Goal: Navigation & Orientation: Understand site structure

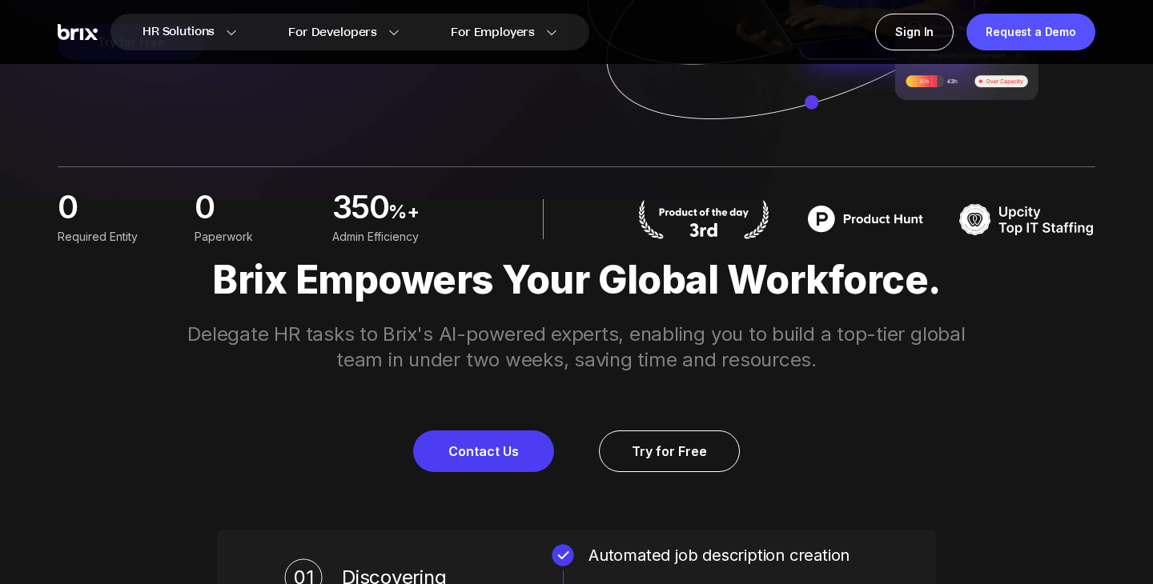
scroll to position [394, 0]
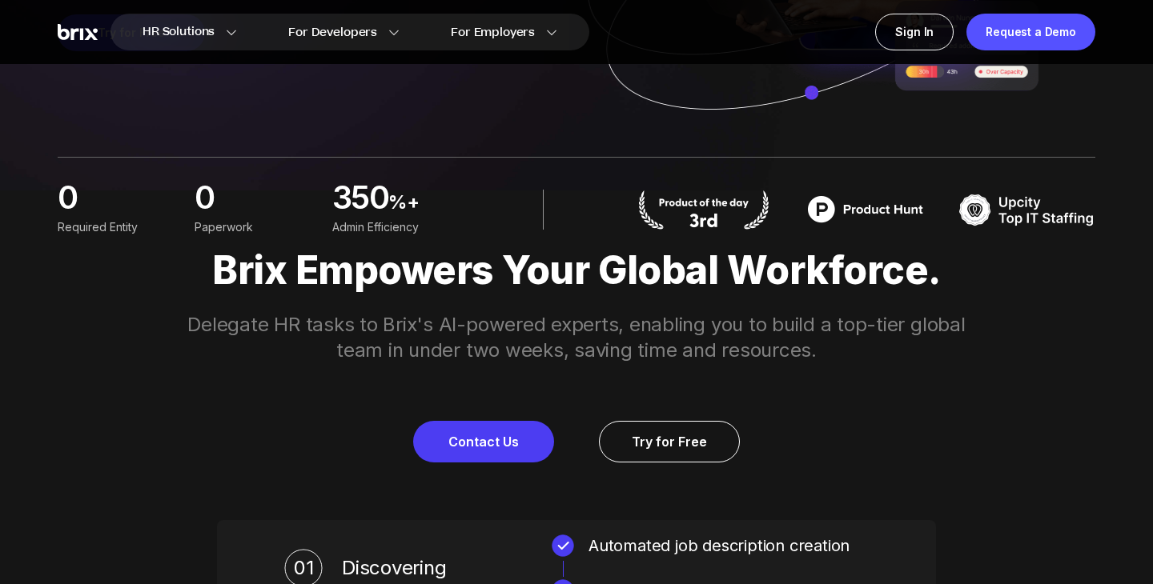
click at [726, 212] on img at bounding box center [704, 210] width 136 height 40
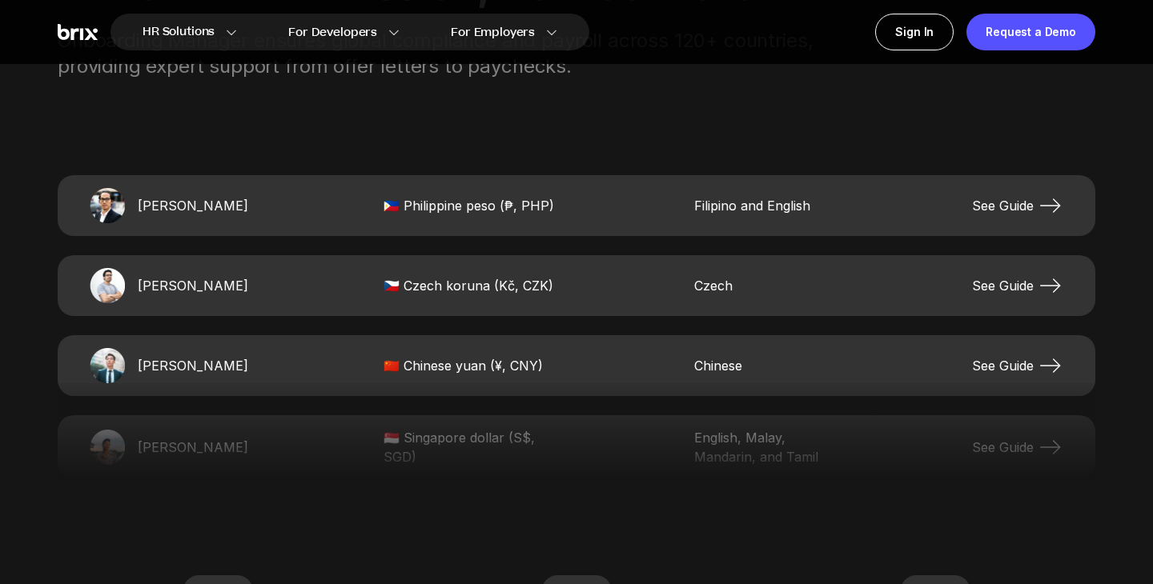
scroll to position [3223, 0]
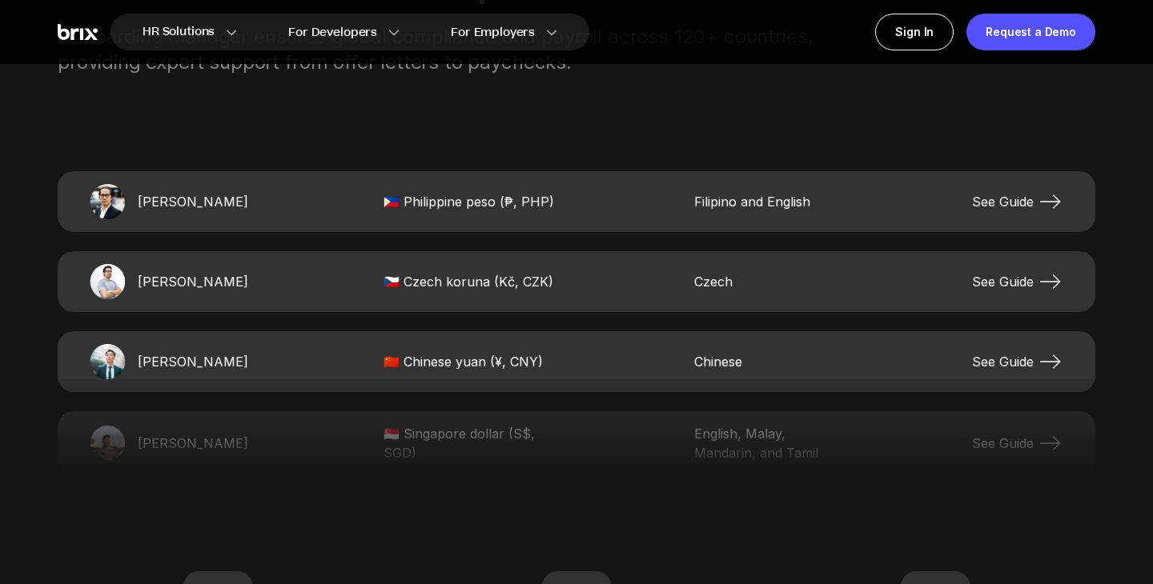
click at [1045, 368] on icon at bounding box center [1050, 362] width 26 height 26
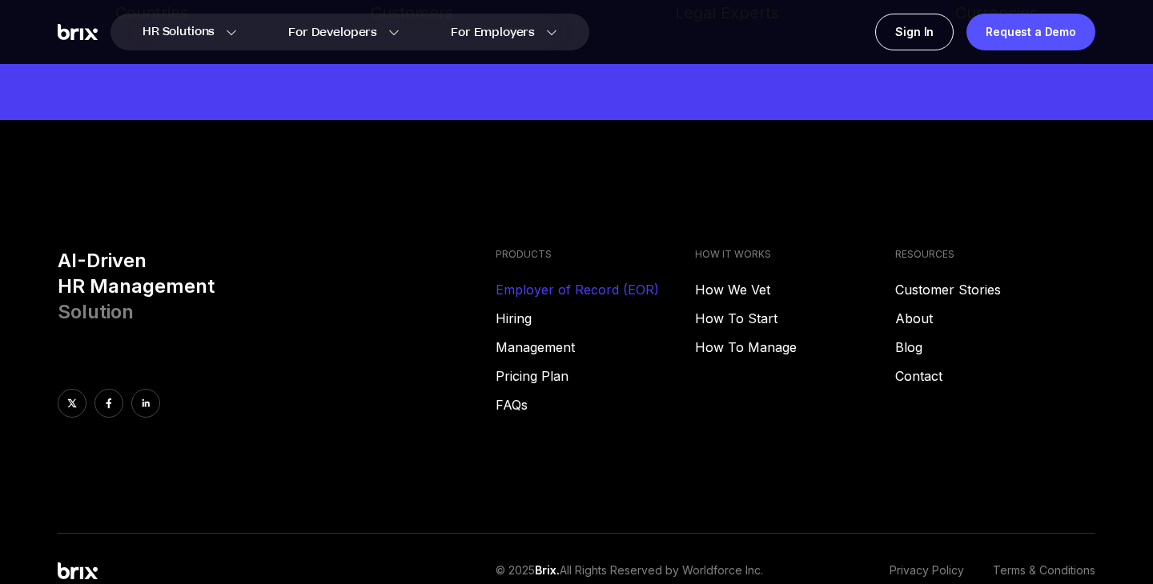
scroll to position [8873, 0]
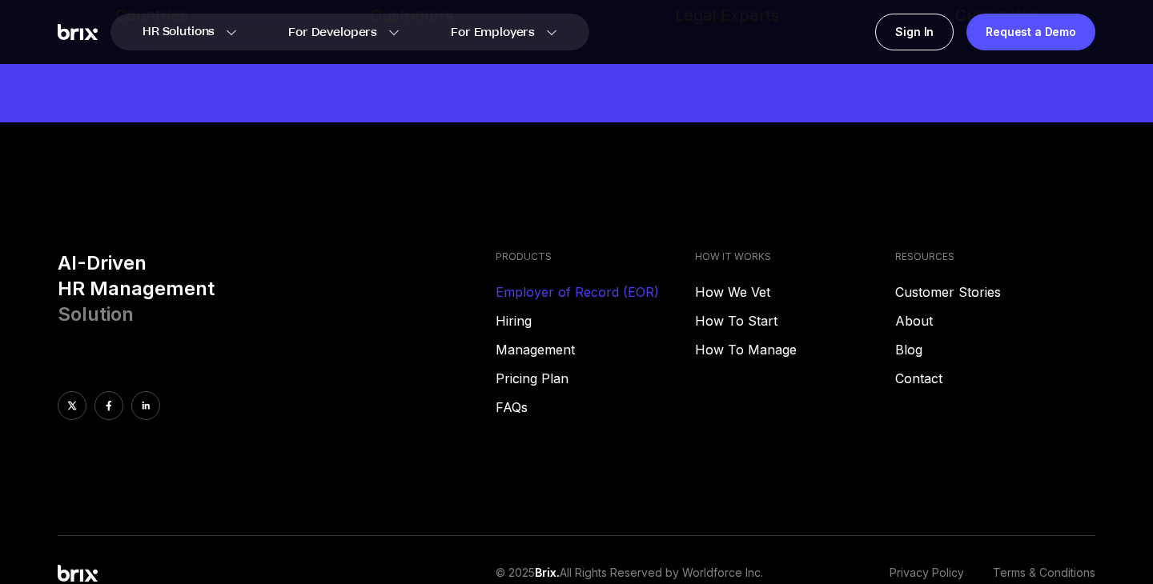
click at [564, 283] on link "Employer of Record (EOR)" at bounding box center [596, 292] width 200 height 19
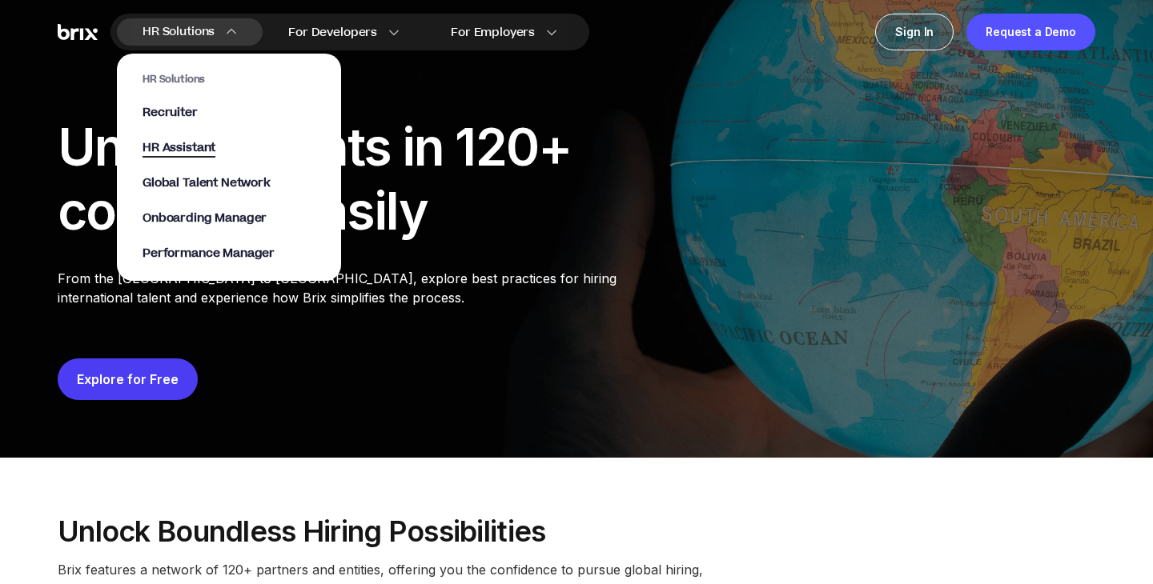
click at [183, 143] on span "HR Assistant" at bounding box center [179, 148] width 73 height 18
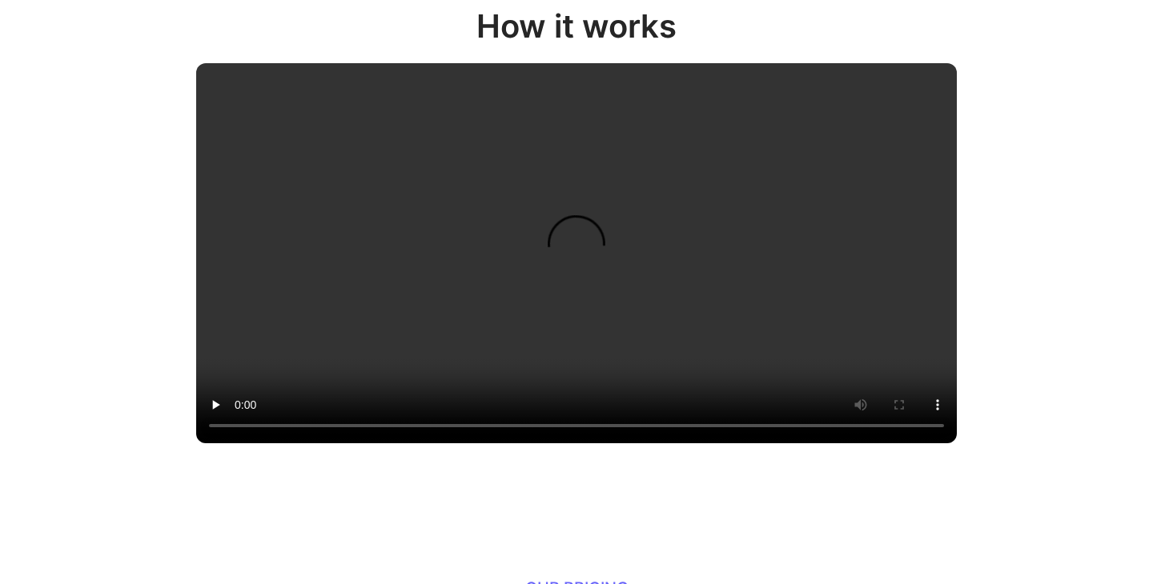
scroll to position [1696, 0]
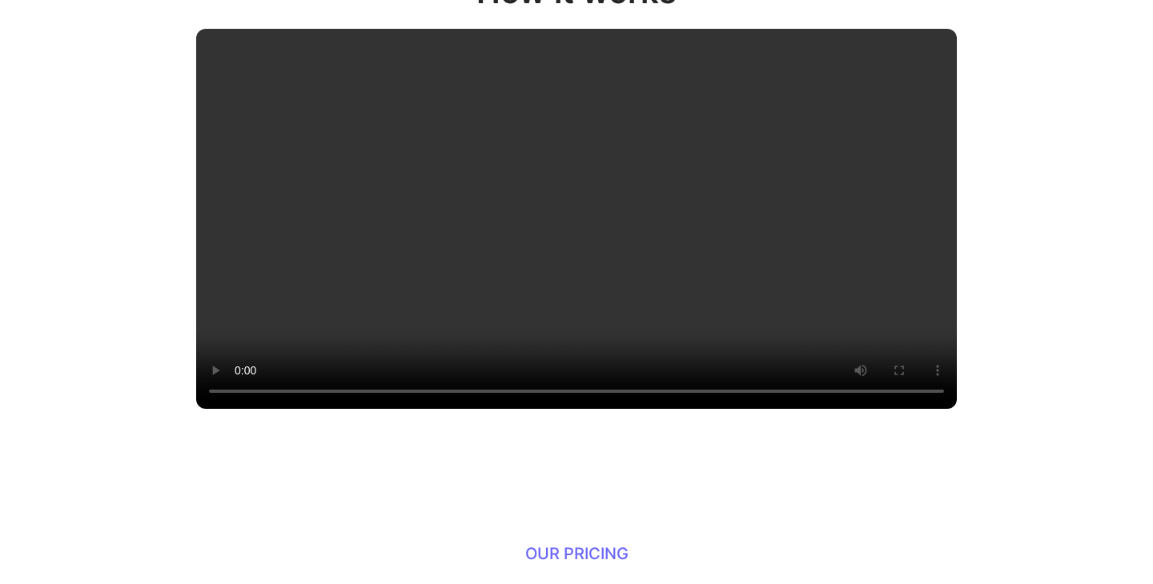
click at [347, 341] on video at bounding box center [576, 219] width 761 height 380
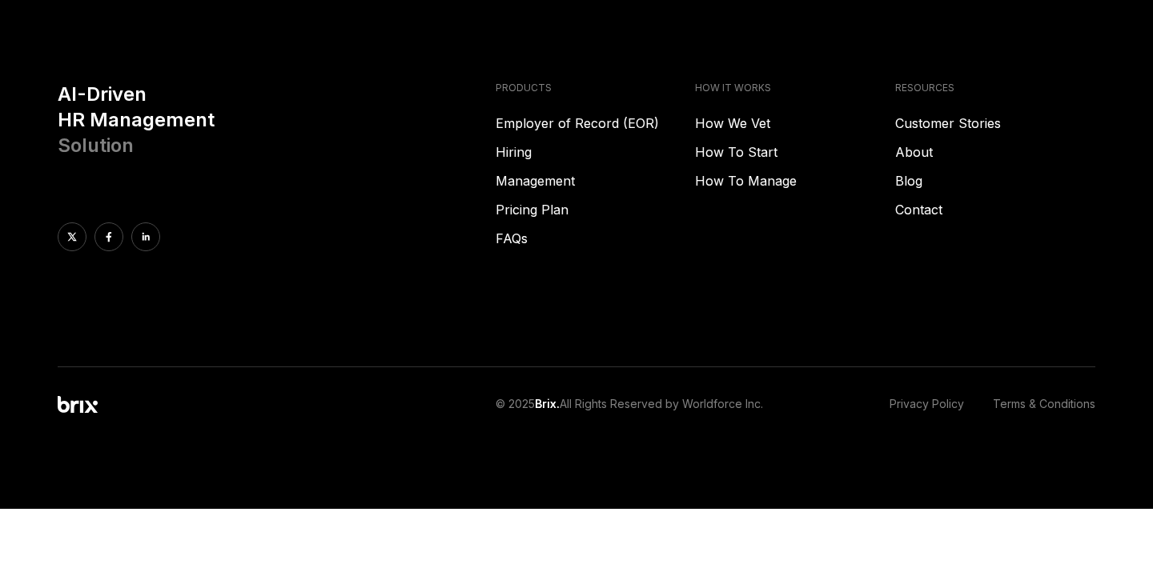
scroll to position [0, 0]
click at [590, 367] on div "AI-Driven HR Management Solution PRODUCTS Employer of Record (EOR) Hiring Manag…" at bounding box center [576, 225] width 1153 height 286
click at [504, 162] on link "Hiring" at bounding box center [596, 152] width 200 height 19
